Goal: Task Accomplishment & Management: Manage account settings

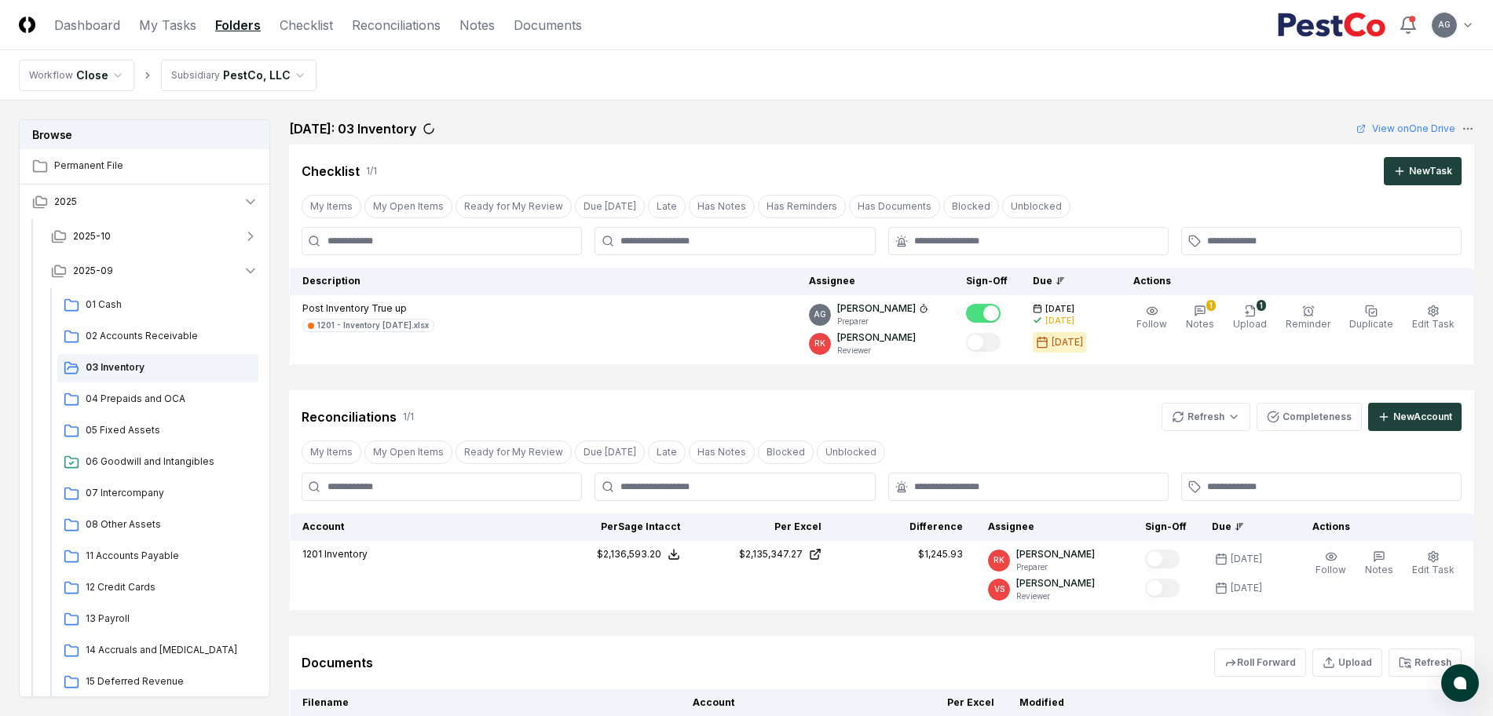
scroll to position [156, 0]
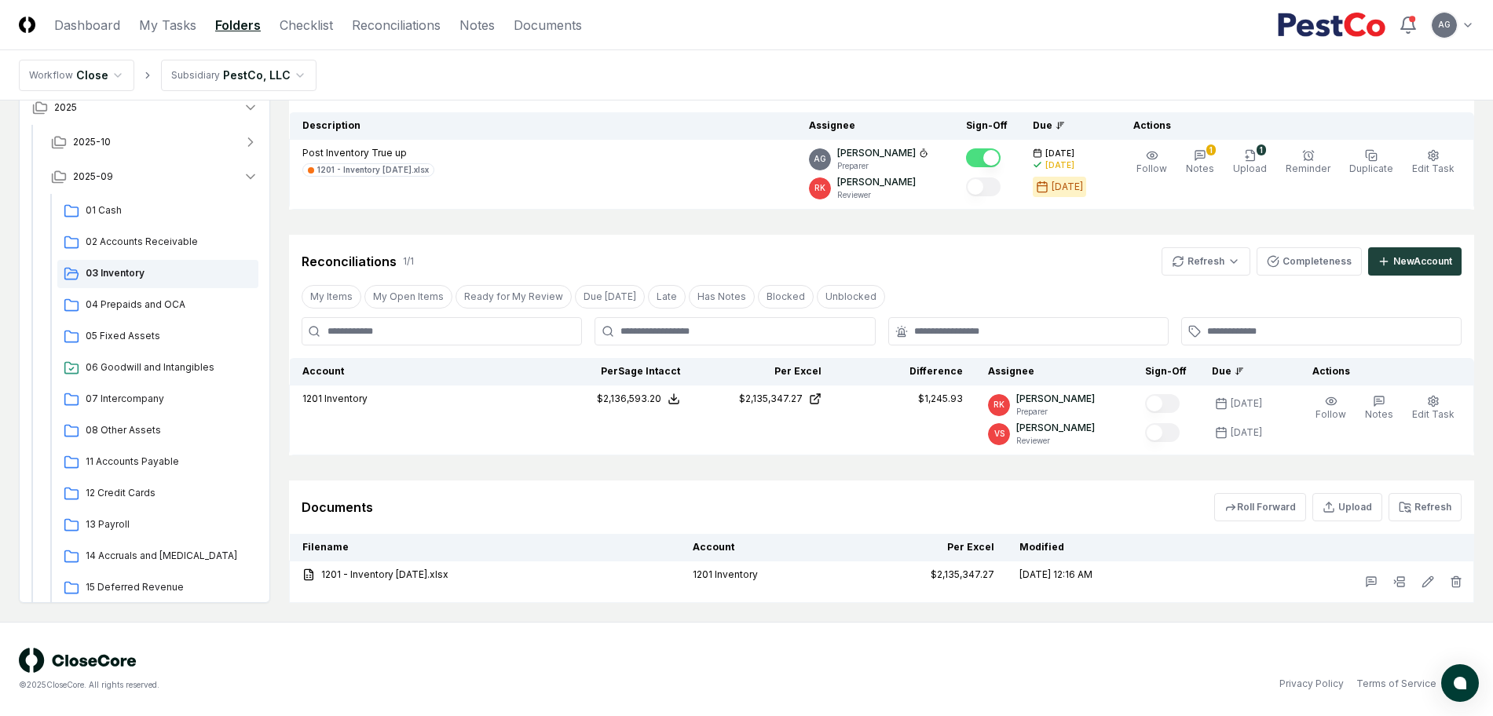
click at [906, 698] on div "© 2025 CloseCore. All rights reserved. Privacy Policy Terms of Service" at bounding box center [746, 669] width 1493 height 94
click at [860, 678] on div "Privacy Policy Terms of Service" at bounding box center [1111, 684] width 728 height 14
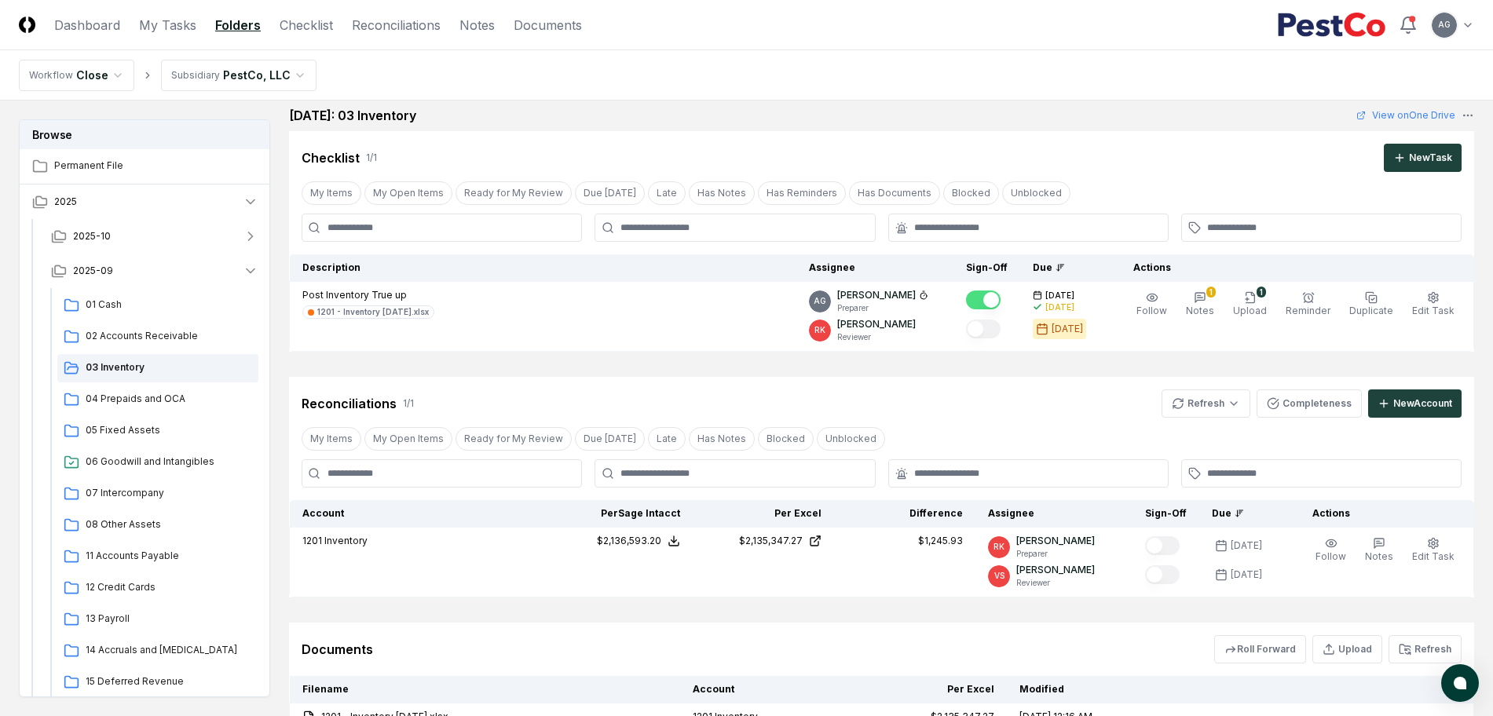
scroll to position [0, 0]
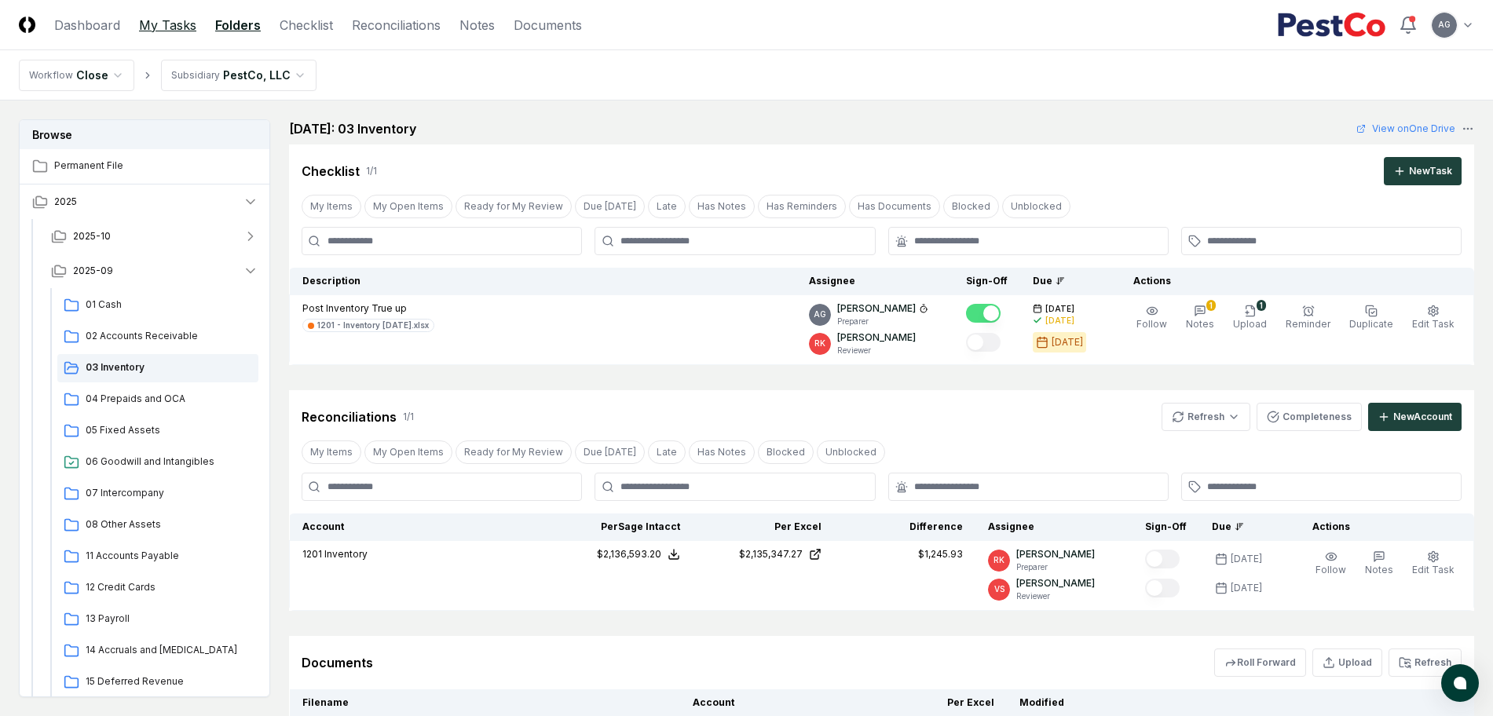
click at [163, 16] on link "My Tasks" at bounding box center [167, 25] width 57 height 19
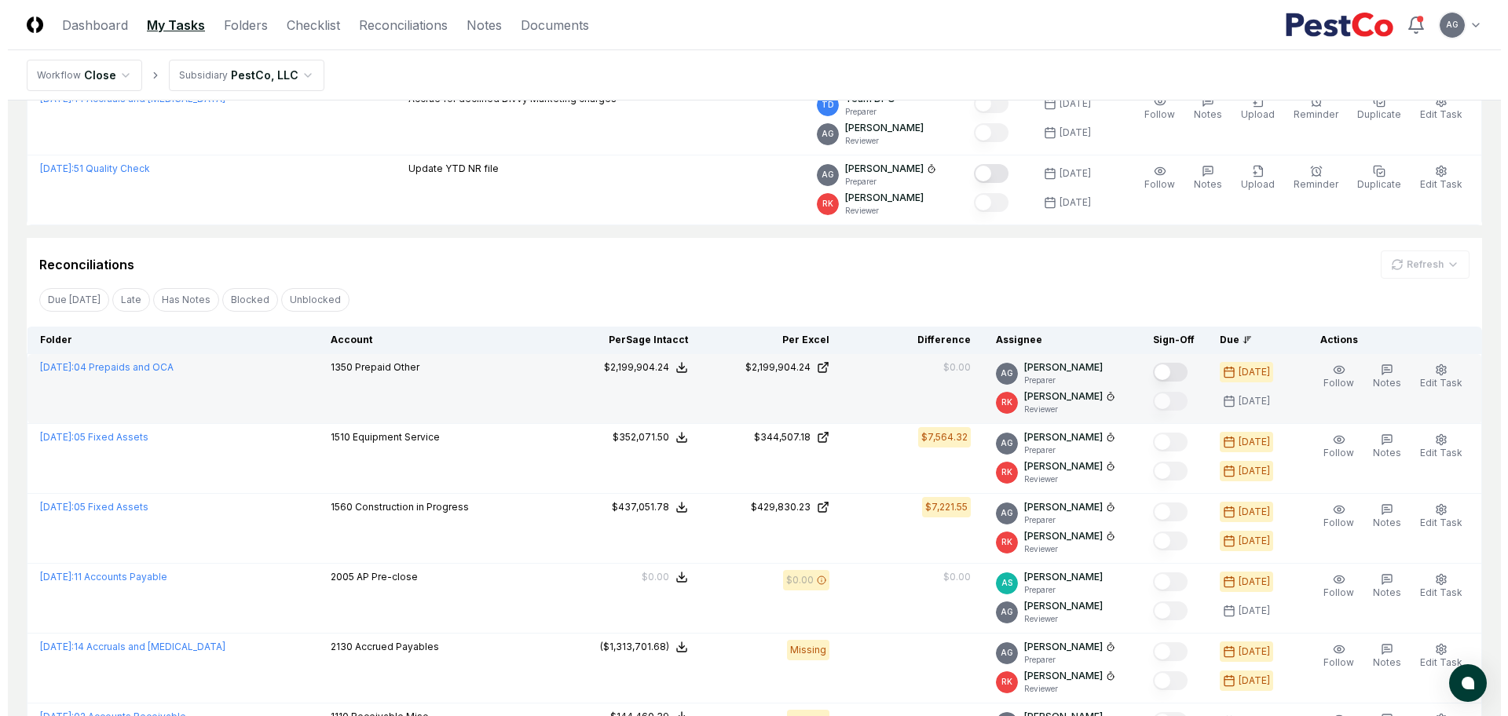
scroll to position [393, 0]
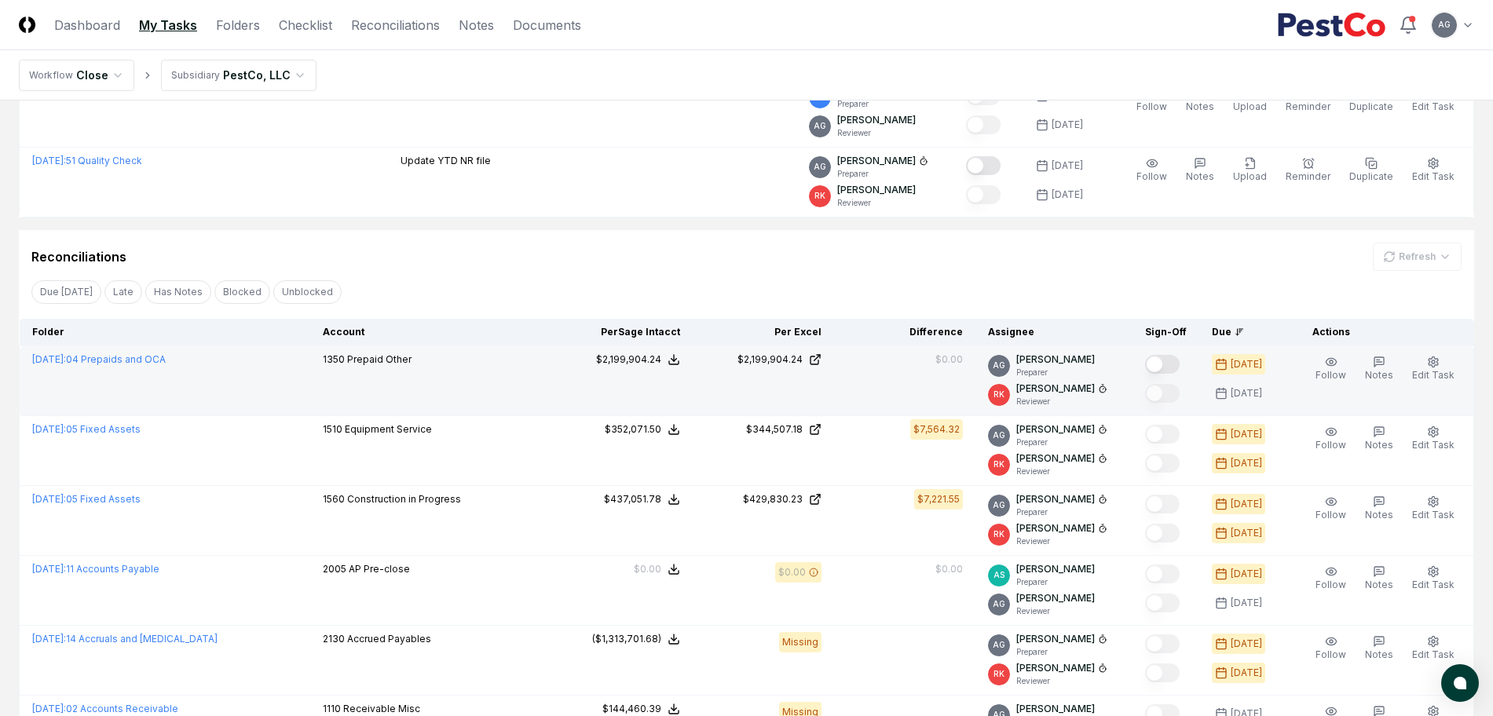
click at [1180, 367] on button "Mark complete" at bounding box center [1162, 364] width 35 height 19
click at [1439, 372] on span "Edit Task" at bounding box center [1433, 375] width 42 height 12
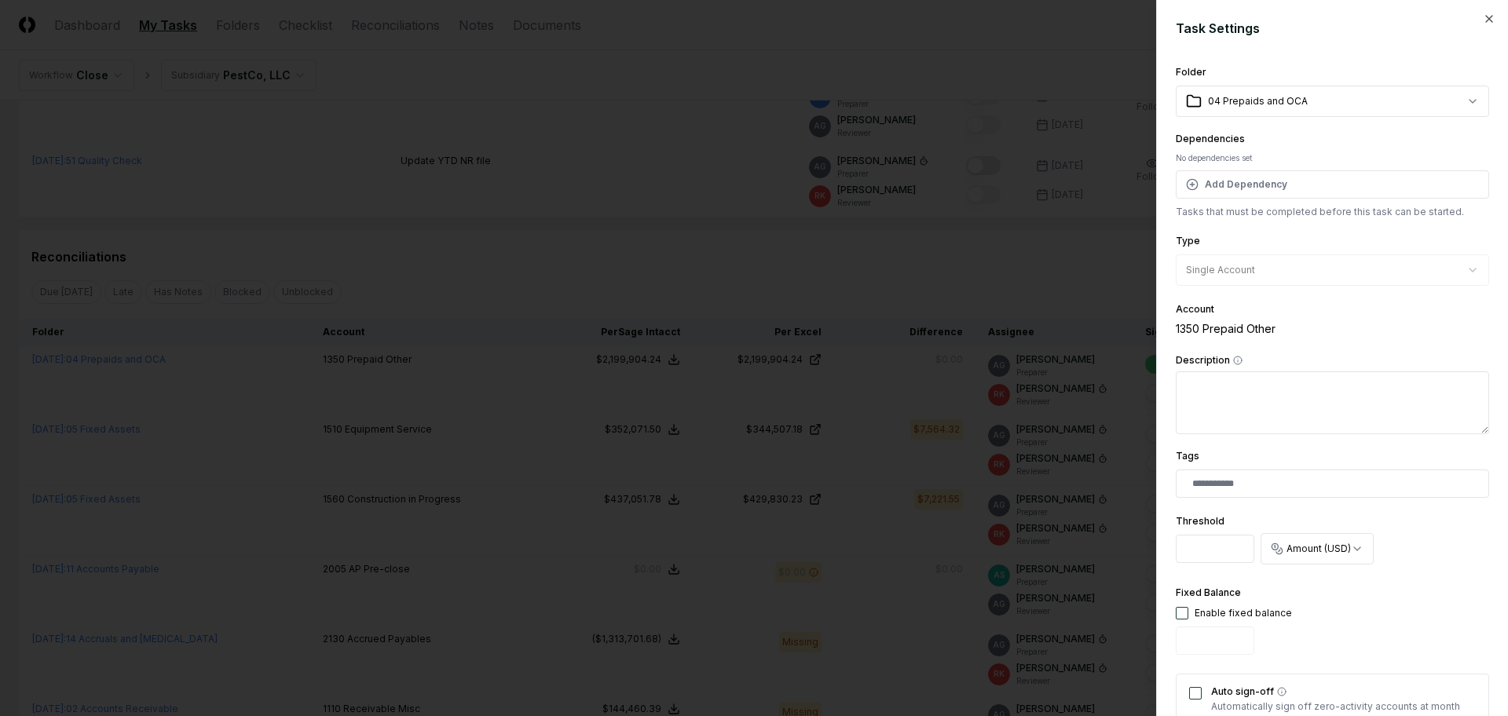
scroll to position [196, 0]
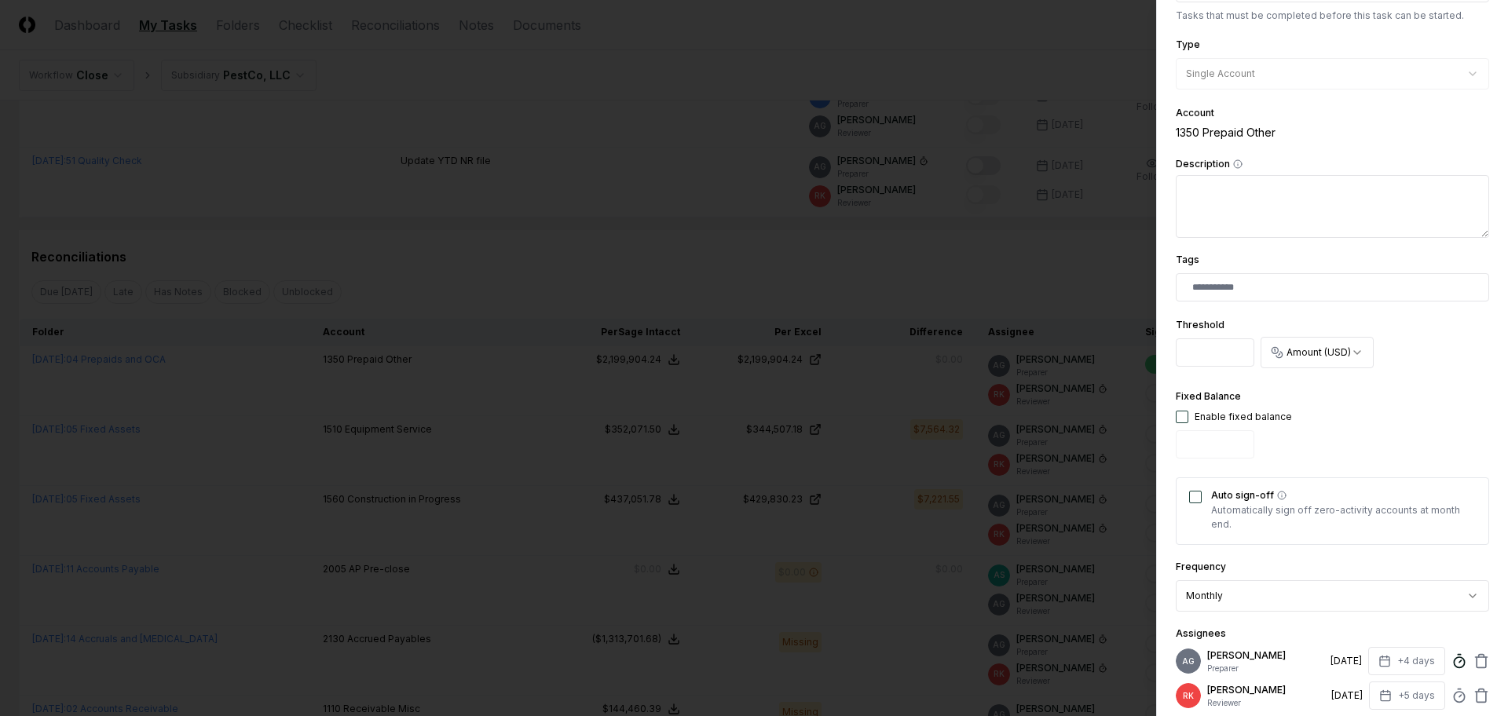
click at [1452, 665] on icon at bounding box center [1460, 662] width 16 height 16
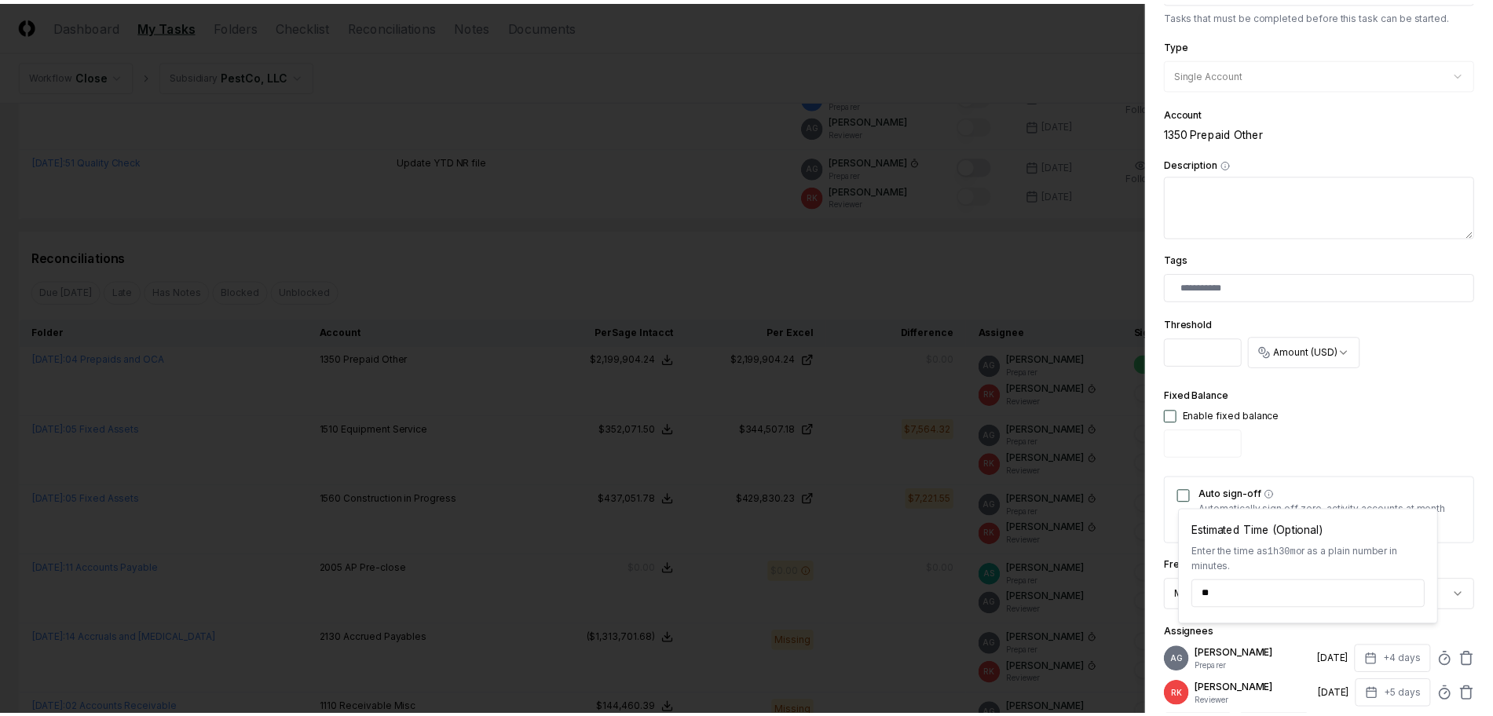
scroll to position [393, 0]
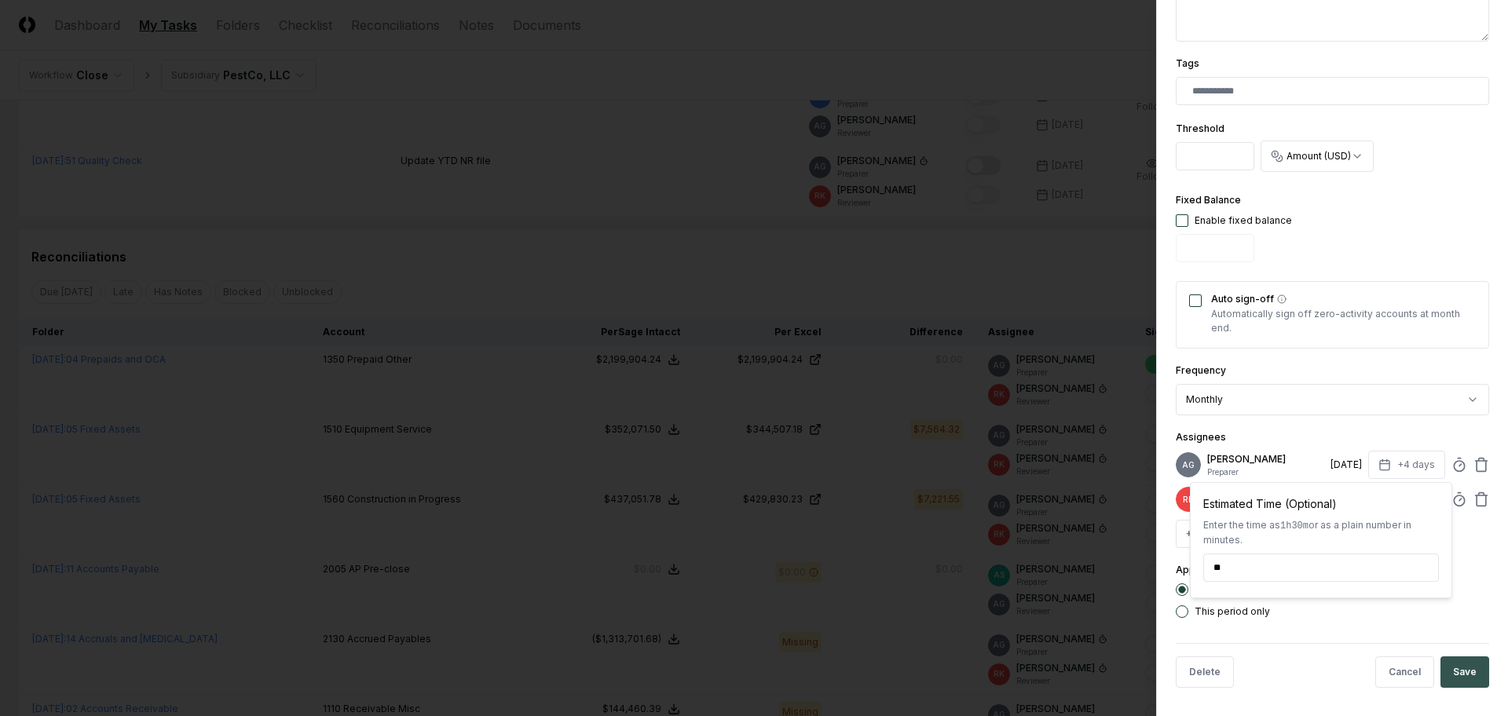
type input "******"
click at [1458, 685] on button "Save" at bounding box center [1465, 672] width 49 height 31
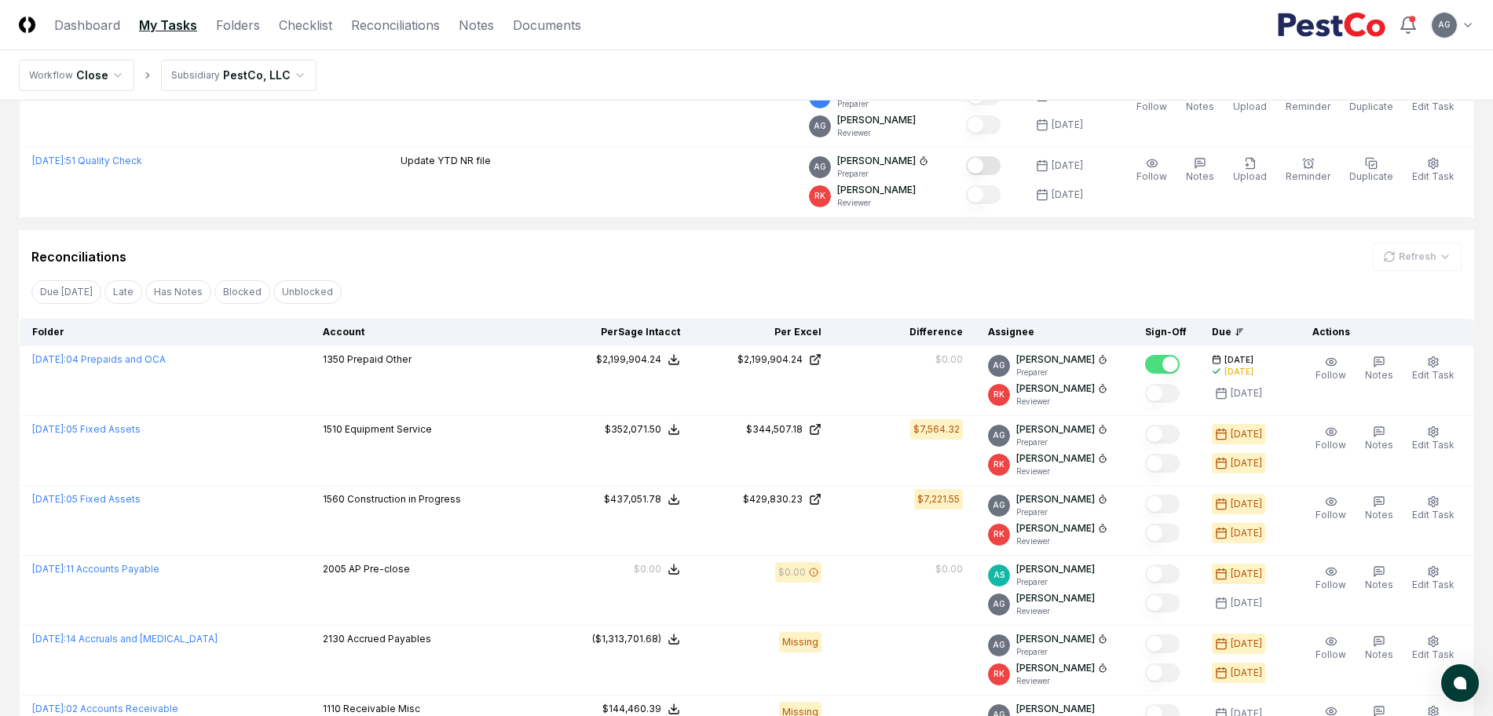
click at [625, 255] on div "Reconciliations Refresh" at bounding box center [746, 257] width 1430 height 28
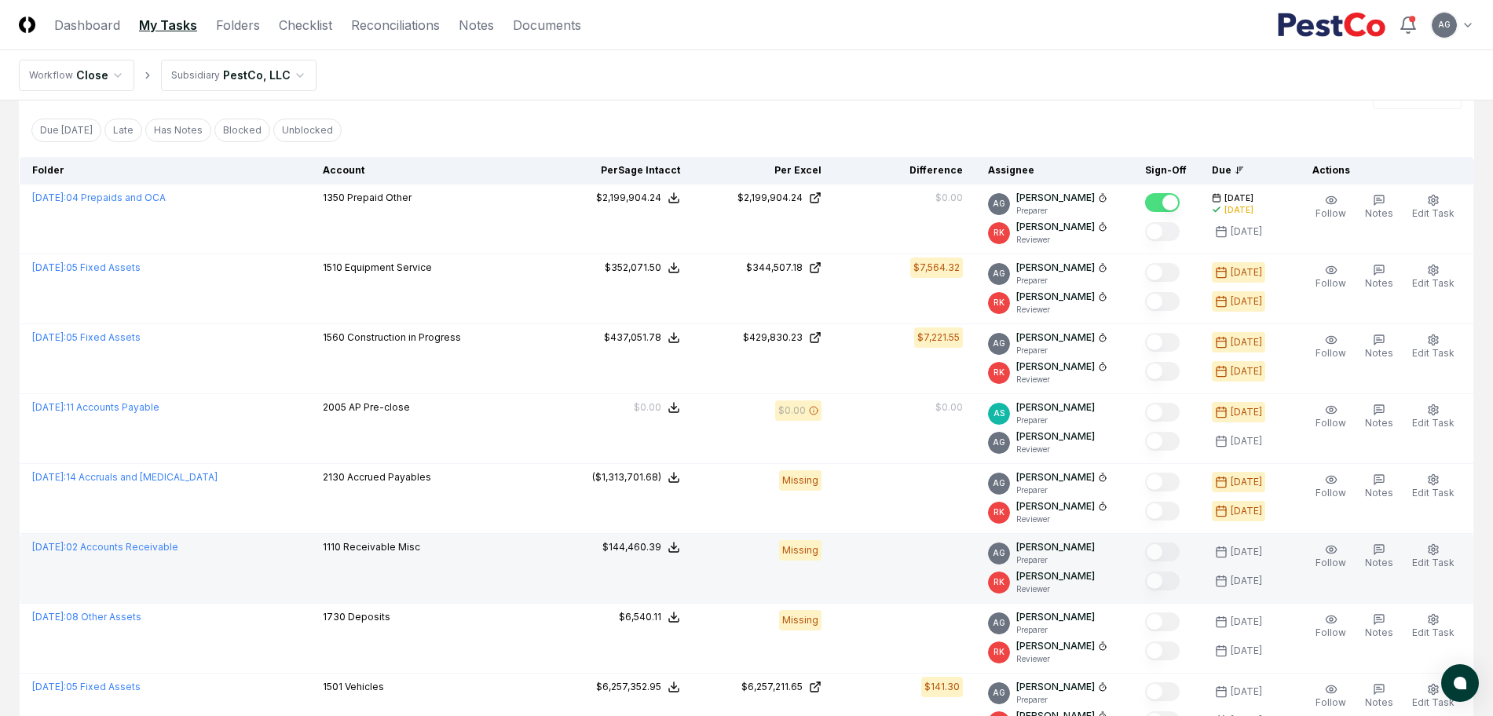
scroll to position [589, 0]
